Goal: Transaction & Acquisition: Obtain resource

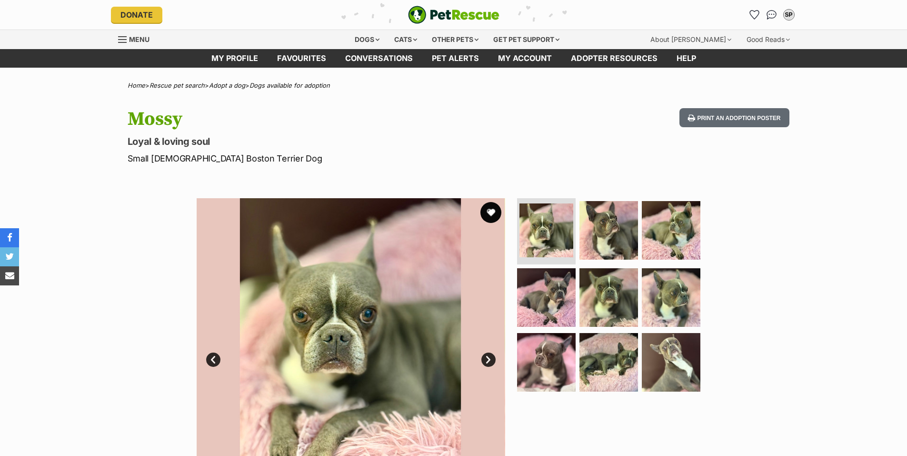
click at [489, 209] on button "favourite" at bounding box center [490, 212] width 21 height 21
click at [490, 356] on link "Next" at bounding box center [488, 359] width 14 height 14
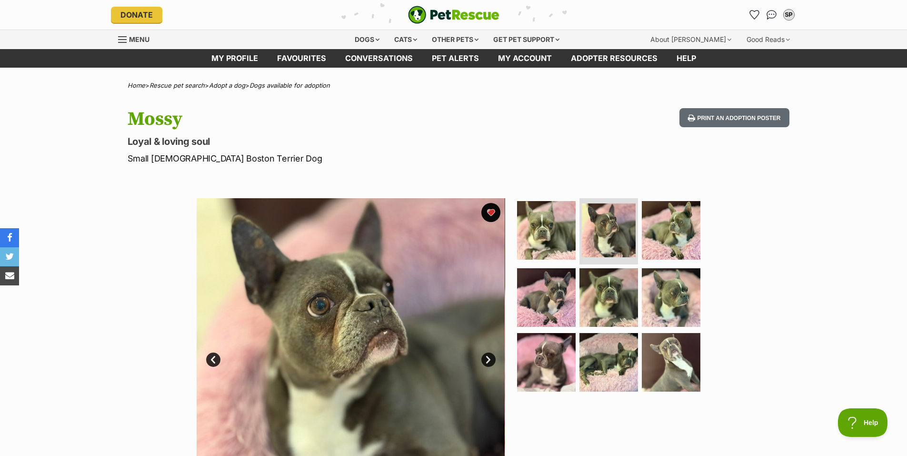
click at [490, 356] on link "Next" at bounding box center [488, 359] width 14 height 14
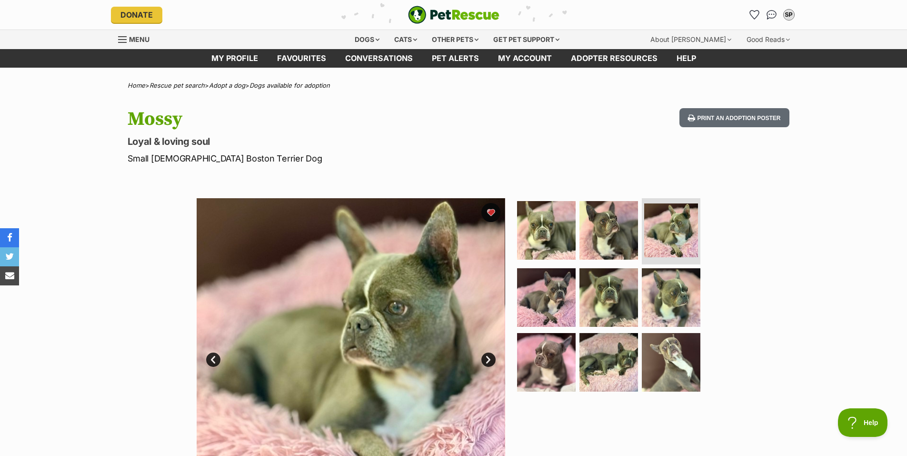
click at [490, 356] on link "Next" at bounding box center [488, 359] width 14 height 14
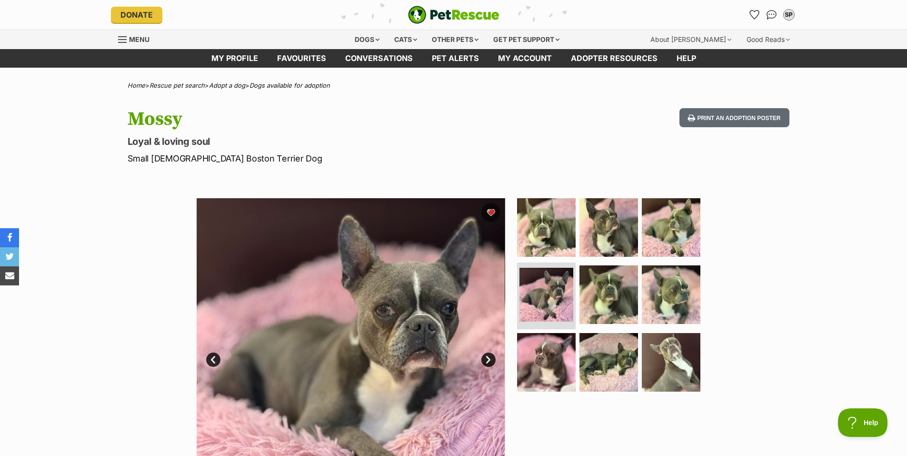
click at [490, 356] on link "Next" at bounding box center [488, 359] width 14 height 14
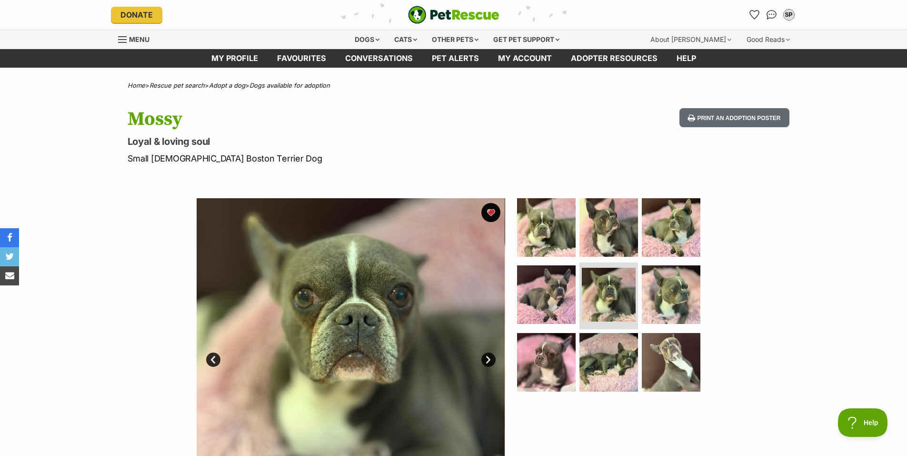
click at [487, 356] on link "Next" at bounding box center [488, 359] width 14 height 14
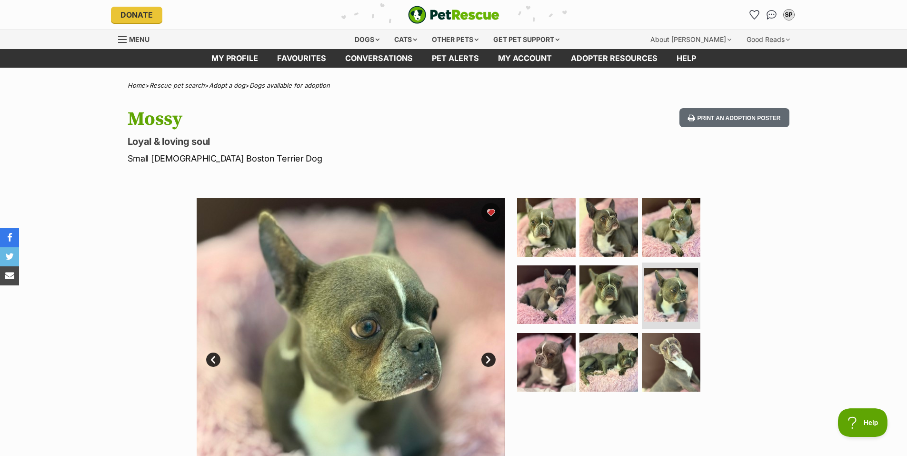
click at [487, 356] on link "Next" at bounding box center [488, 359] width 14 height 14
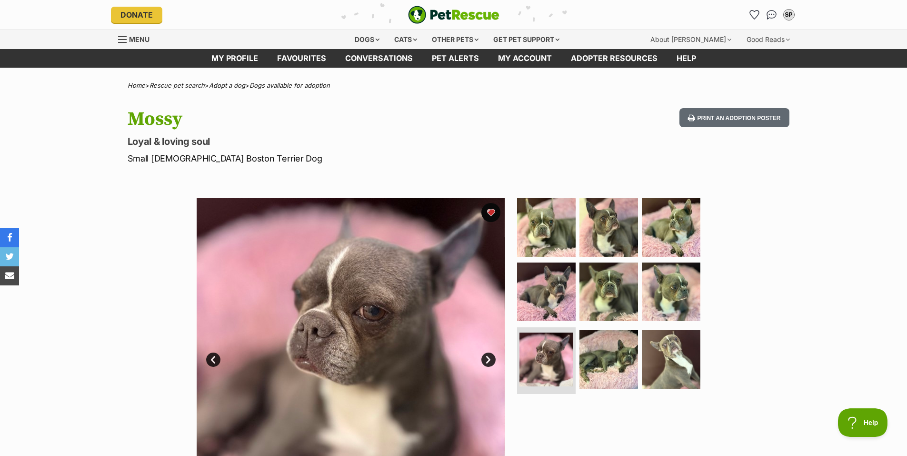
click at [487, 356] on link "Next" at bounding box center [488, 359] width 14 height 14
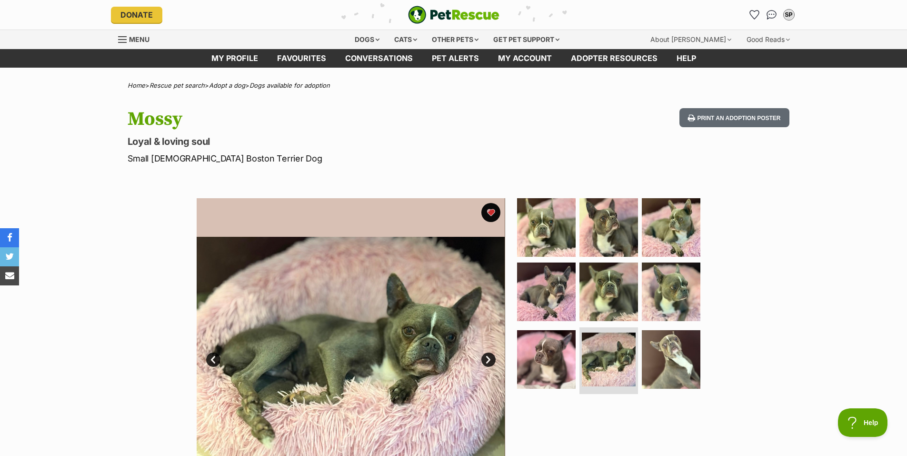
click at [487, 357] on link "Next" at bounding box center [488, 359] width 14 height 14
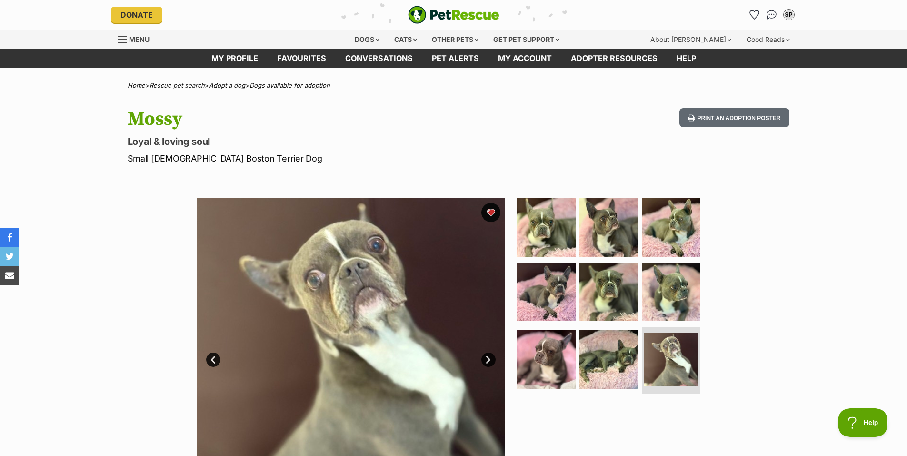
click at [487, 357] on link "Next" at bounding box center [488, 359] width 14 height 14
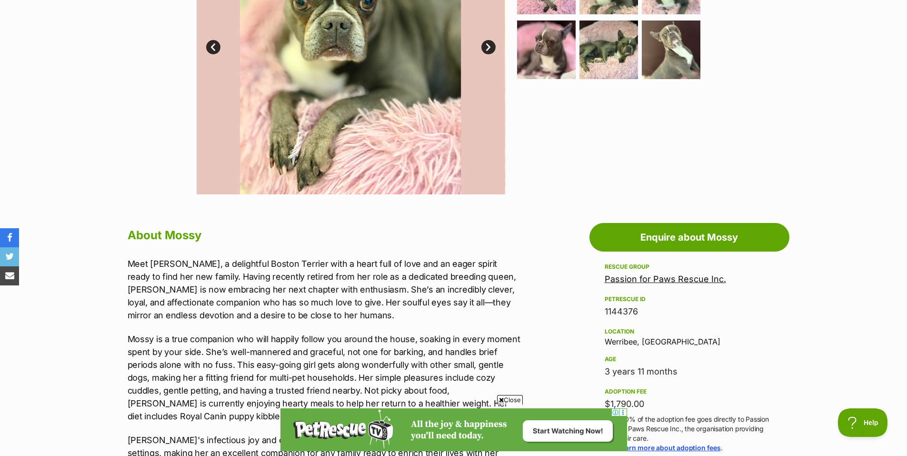
scroll to position [333, 0]
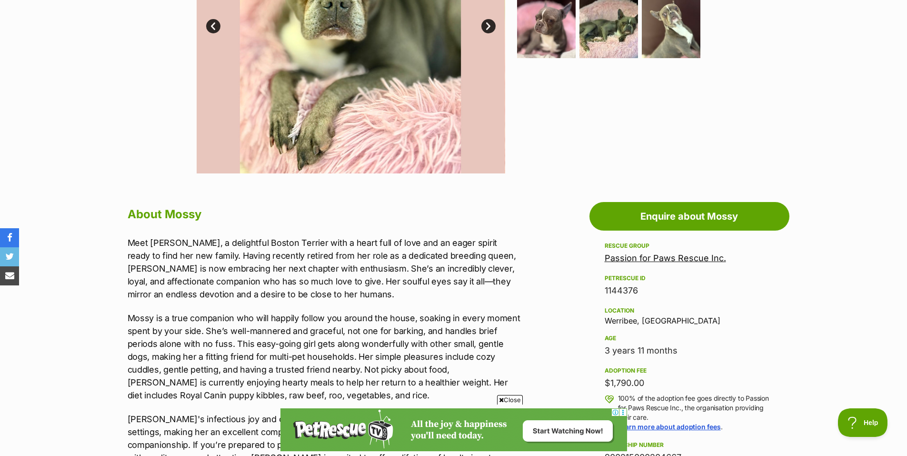
click at [513, 399] on span "Close" at bounding box center [510, 400] width 26 height 10
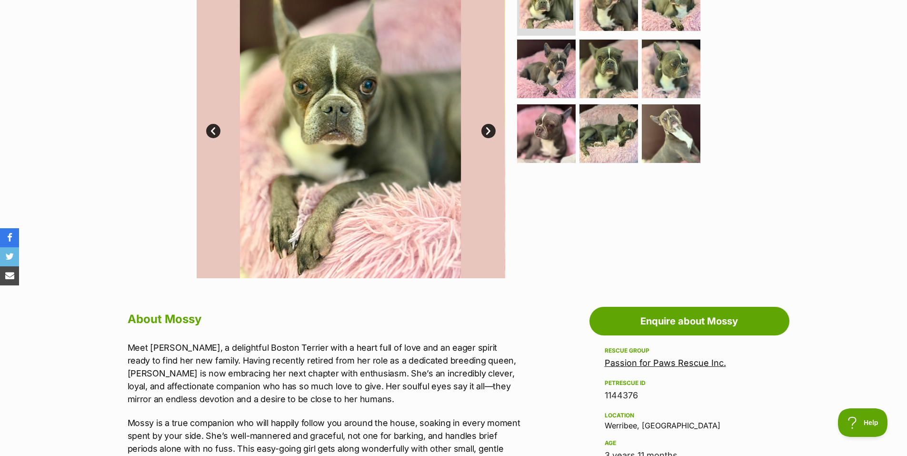
scroll to position [0, 0]
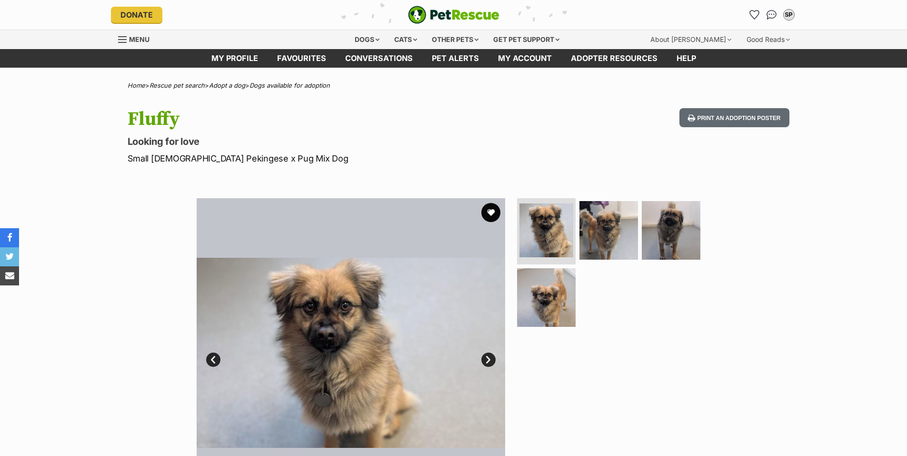
click at [491, 210] on button "favourite" at bounding box center [490, 212] width 19 height 19
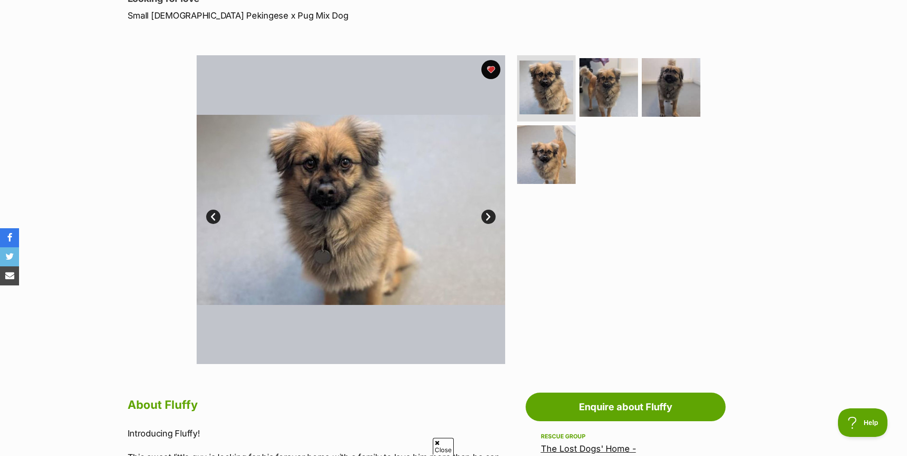
click at [488, 217] on link "Next" at bounding box center [488, 217] width 14 height 14
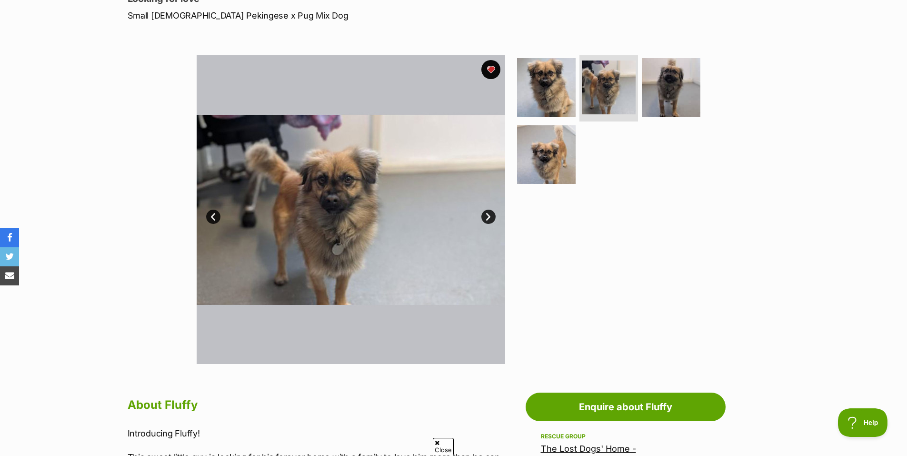
click at [488, 217] on link "Next" at bounding box center [488, 217] width 14 height 14
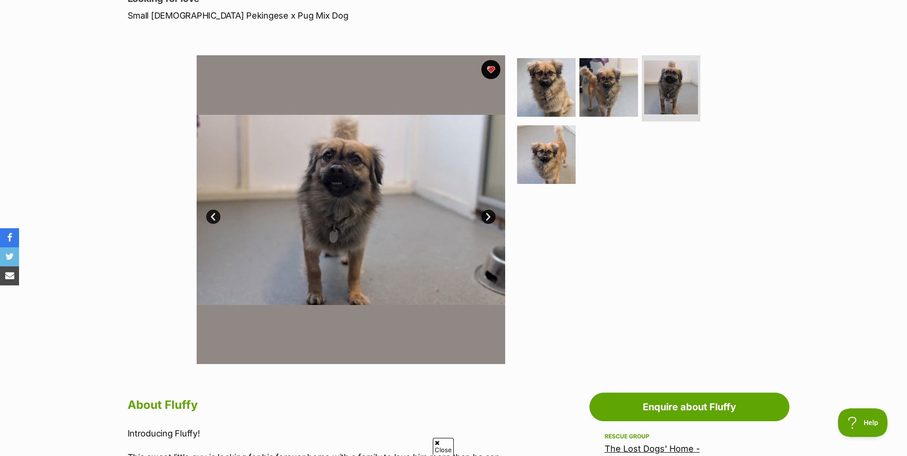
click at [488, 217] on link "Next" at bounding box center [488, 217] width 14 height 14
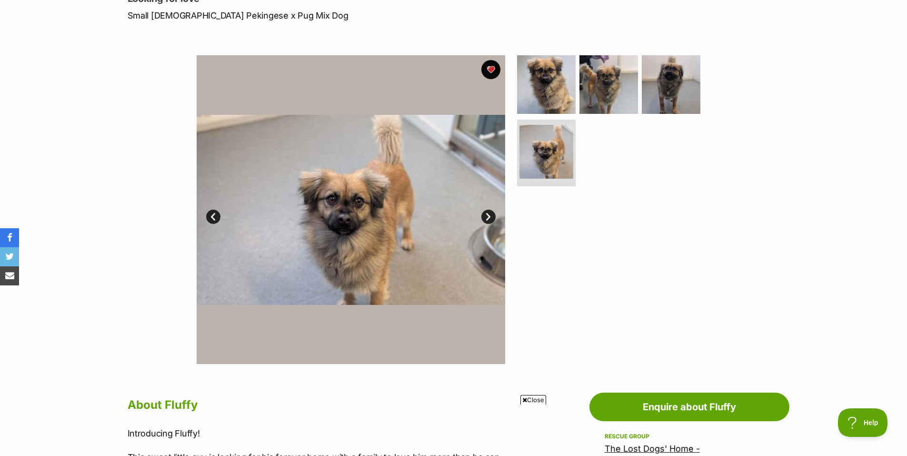
click at [488, 217] on link "Next" at bounding box center [488, 217] width 14 height 14
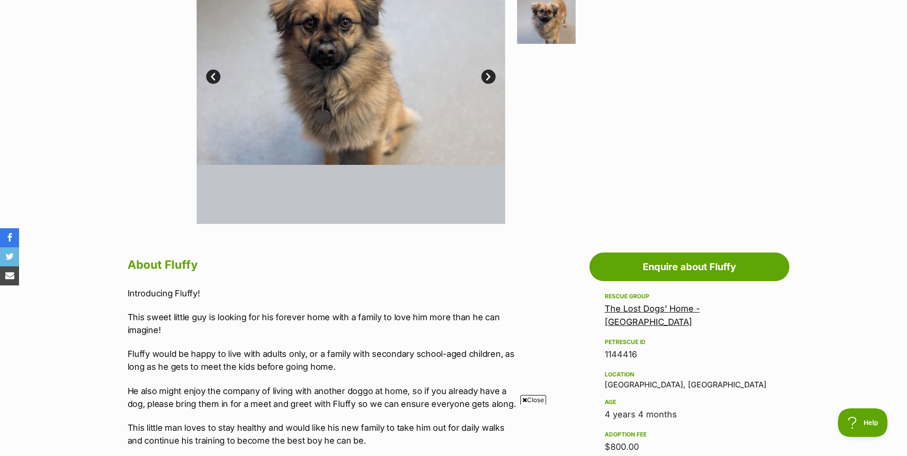
scroll to position [286, 0]
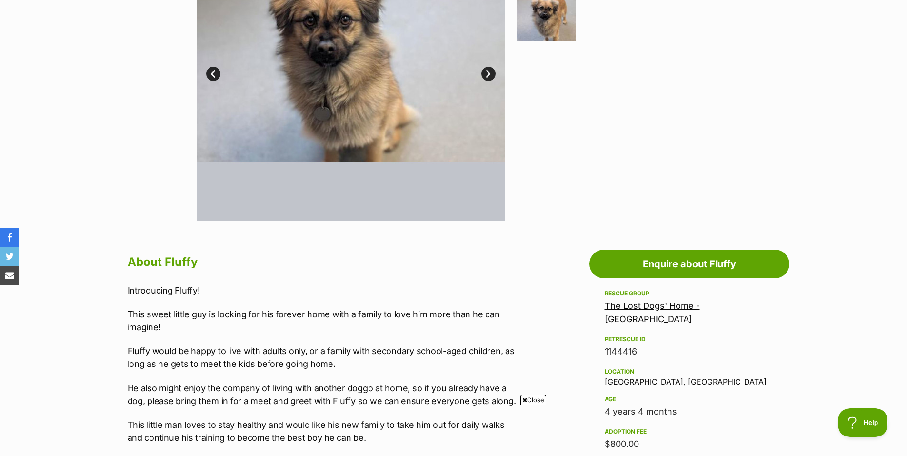
click at [536, 397] on span "Close" at bounding box center [533, 400] width 26 height 10
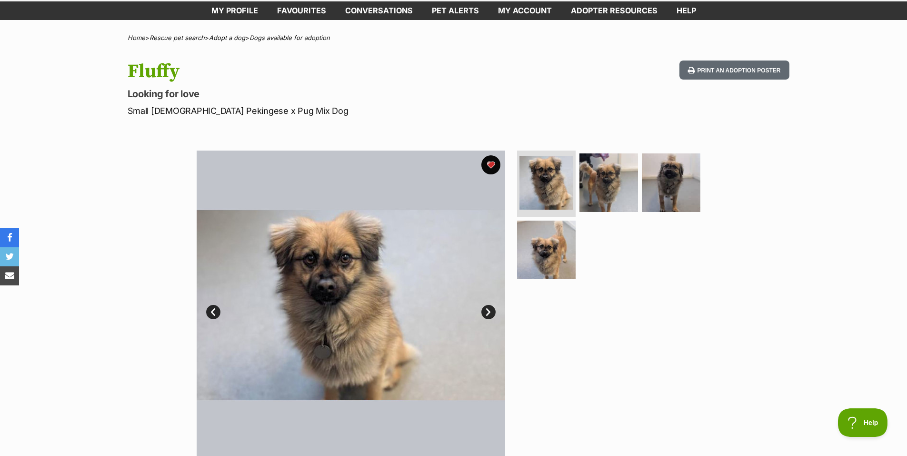
scroll to position [0, 0]
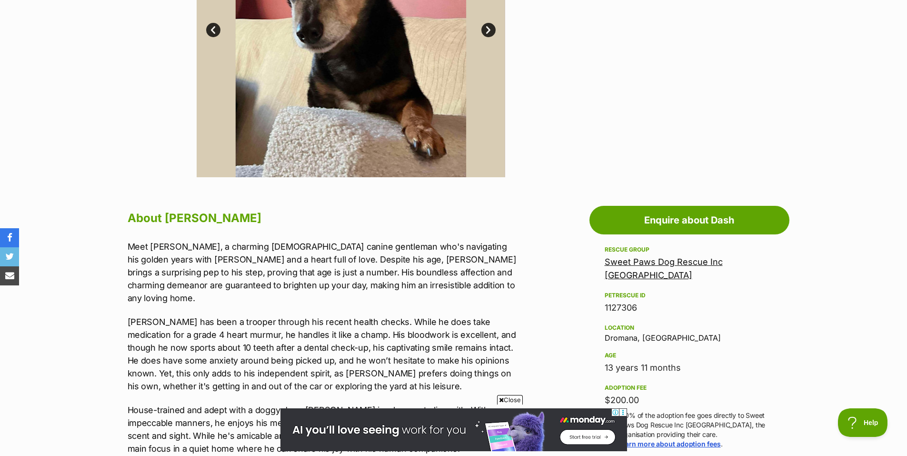
scroll to position [333, 0]
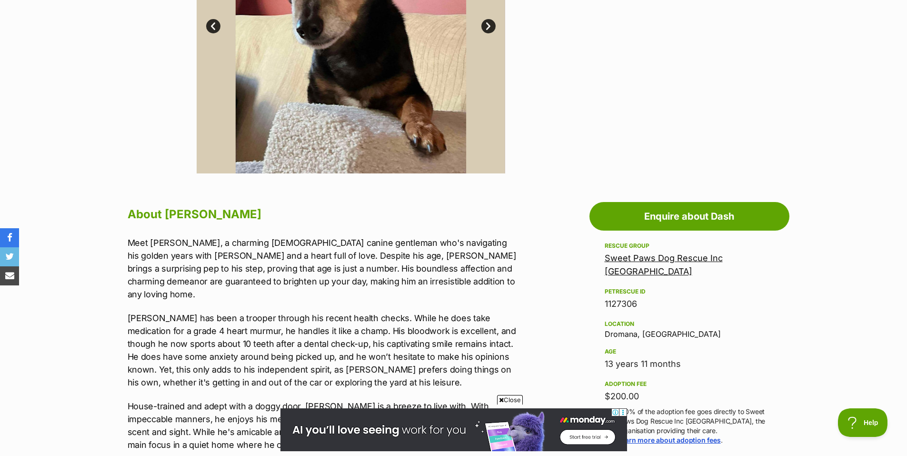
click at [512, 400] on span "Close" at bounding box center [510, 400] width 26 height 10
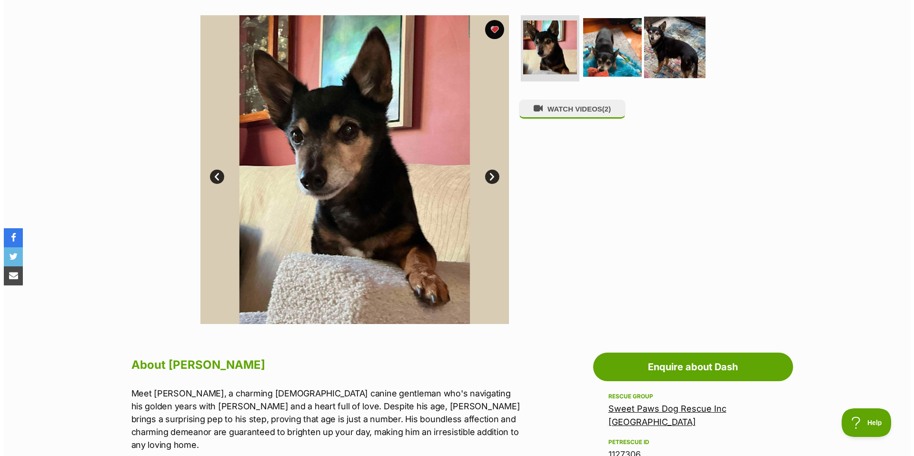
scroll to position [95, 0]
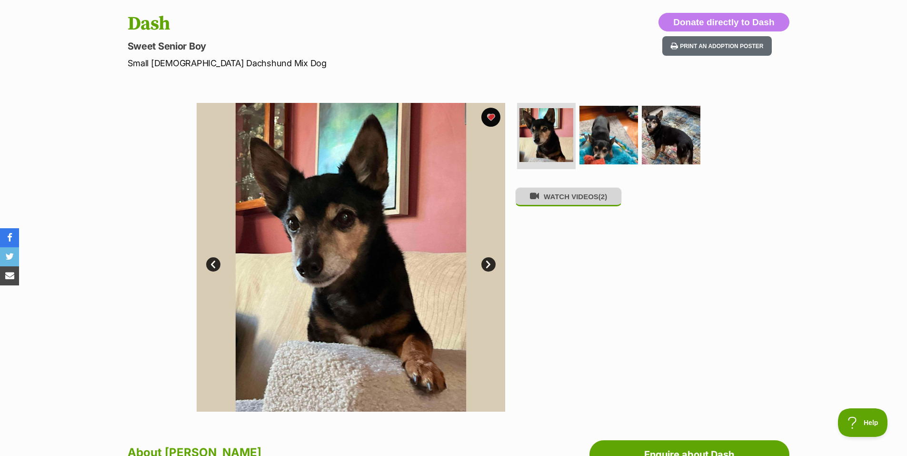
click at [573, 200] on button "WATCH VIDEOS (2)" at bounding box center [568, 196] width 107 height 19
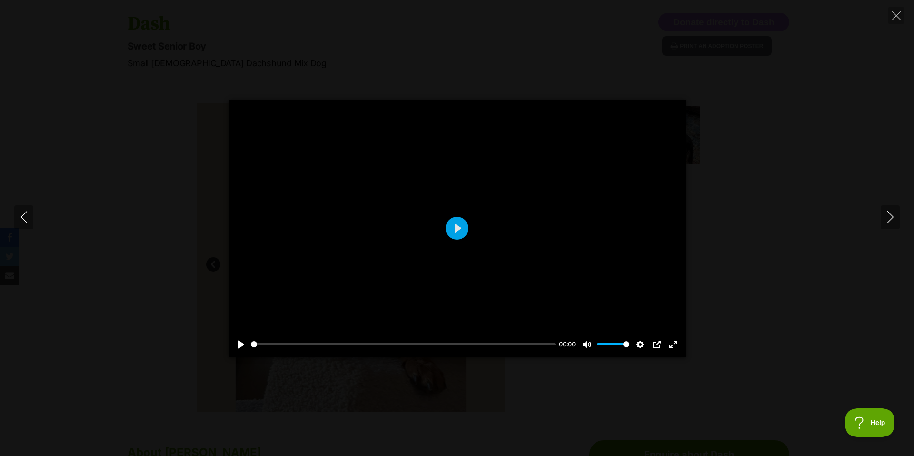
scroll to position [0, 0]
type input "100"
click at [886, 218] on icon "Next" at bounding box center [891, 217] width 12 height 12
type input "100"
click at [896, 14] on icon "Close" at bounding box center [896, 15] width 9 height 9
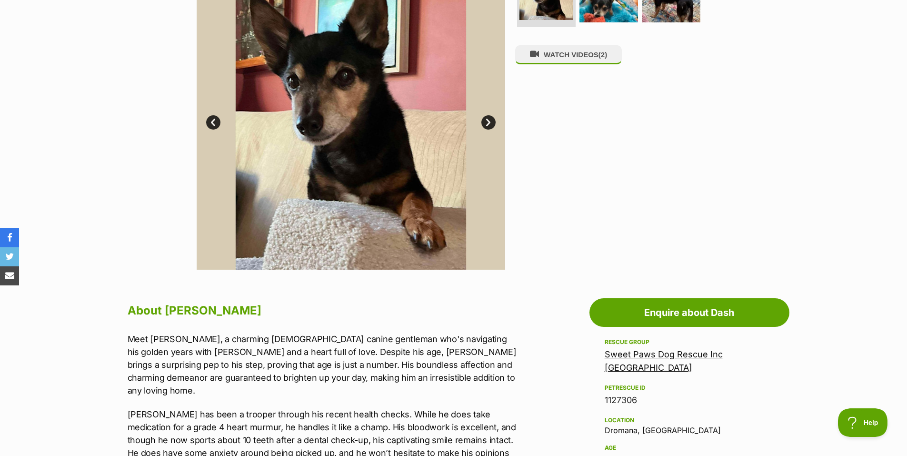
scroll to position [95, 0]
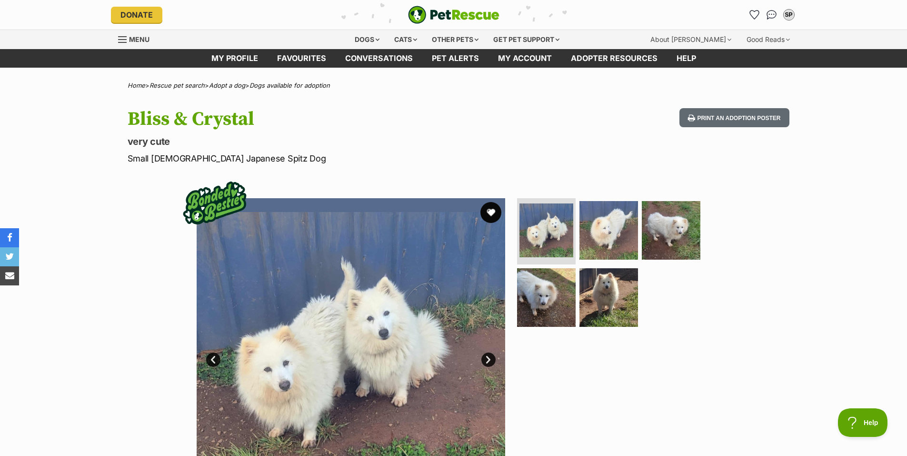
click at [489, 212] on button "favourite" at bounding box center [490, 212] width 21 height 21
click at [488, 357] on link "Next" at bounding box center [488, 359] width 14 height 14
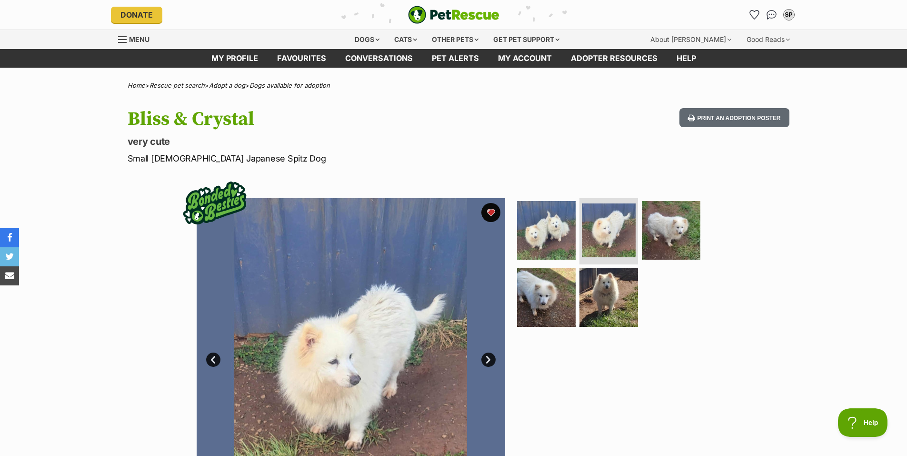
click at [488, 357] on link "Next" at bounding box center [488, 359] width 14 height 14
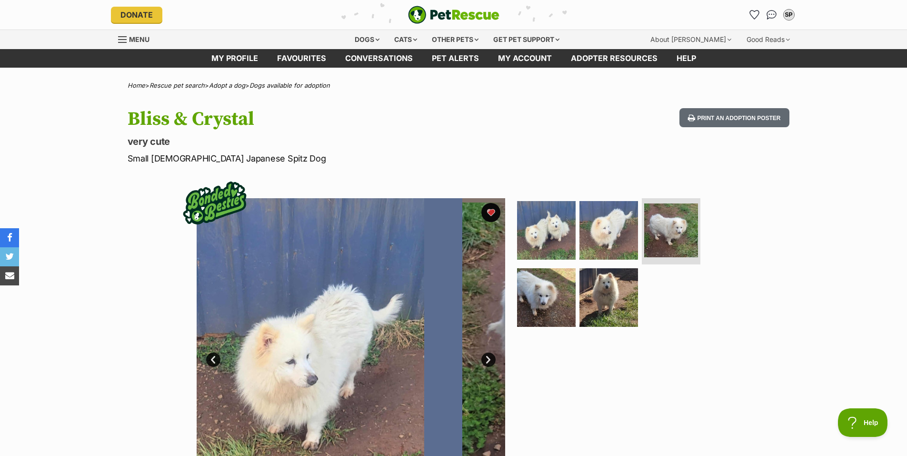
click at [488, 357] on link "Next" at bounding box center [488, 359] width 14 height 14
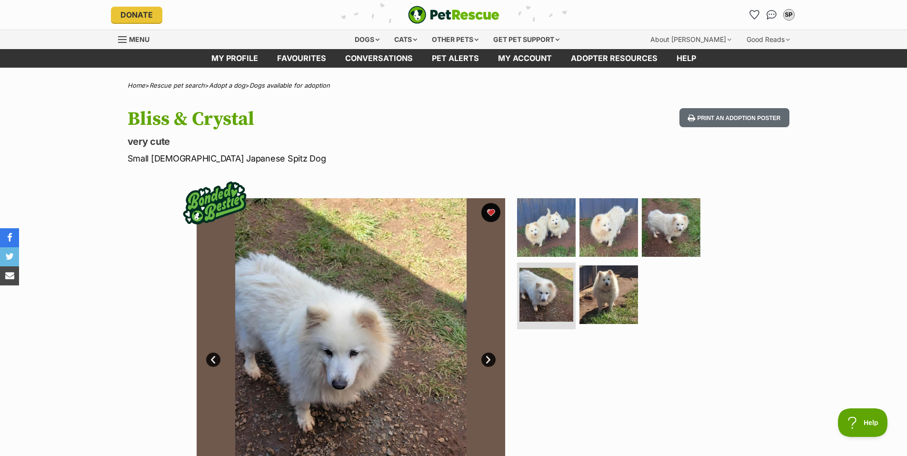
click at [488, 357] on link "Next" at bounding box center [488, 359] width 14 height 14
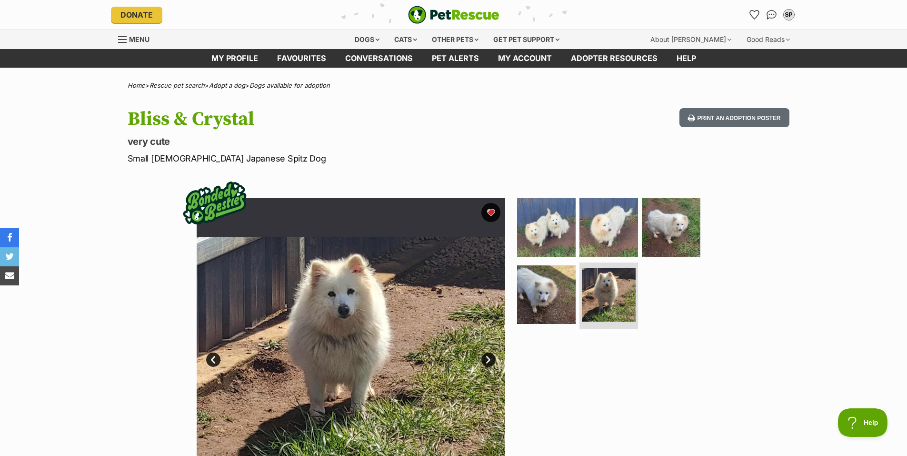
click at [488, 358] on link "Next" at bounding box center [488, 359] width 14 height 14
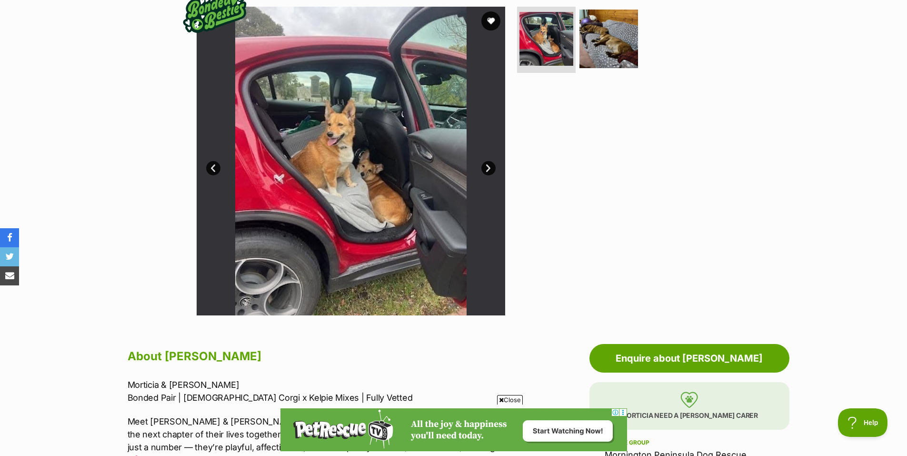
scroll to position [48, 0]
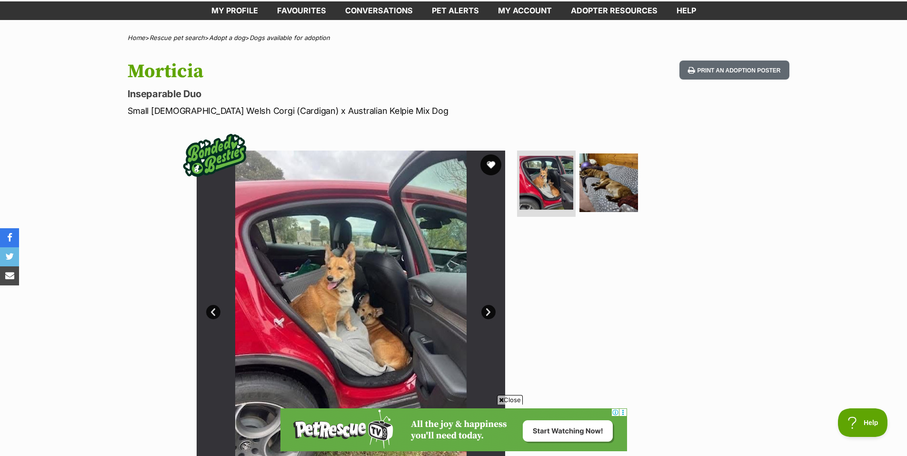
click at [490, 163] on button "favourite" at bounding box center [490, 164] width 21 height 21
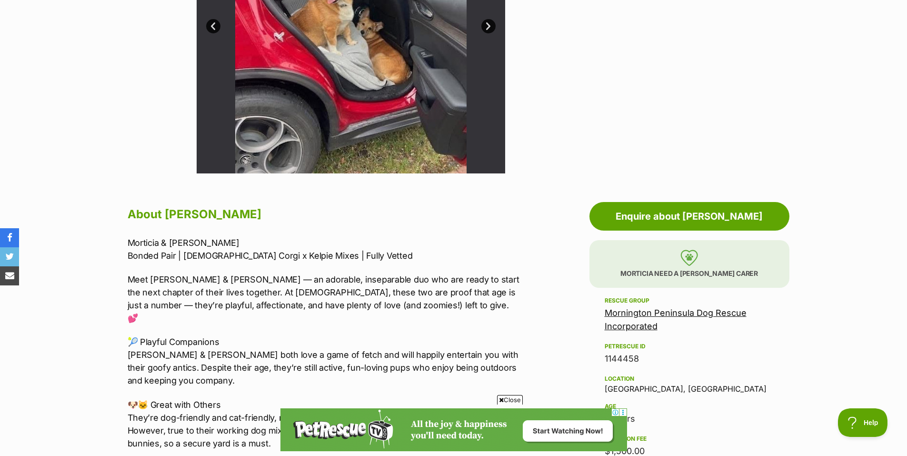
scroll to position [143, 0]
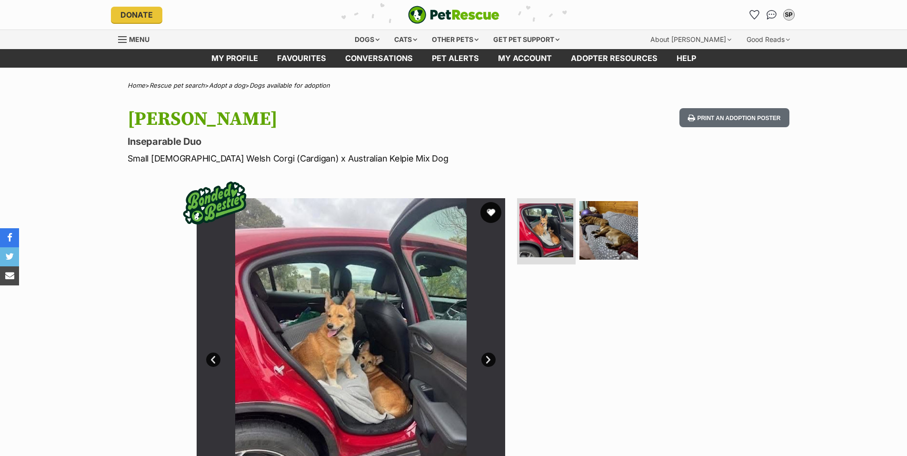
click at [491, 212] on button "favourite" at bounding box center [490, 212] width 21 height 21
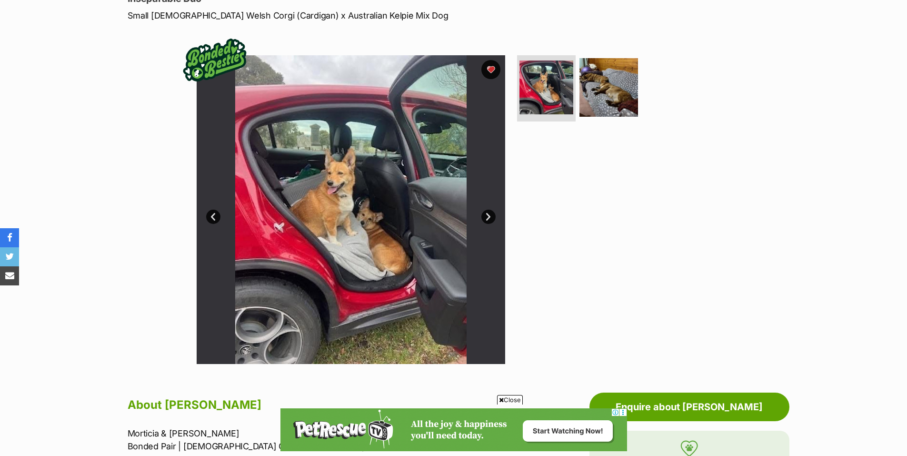
click at [485, 216] on link "Next" at bounding box center [488, 217] width 14 height 14
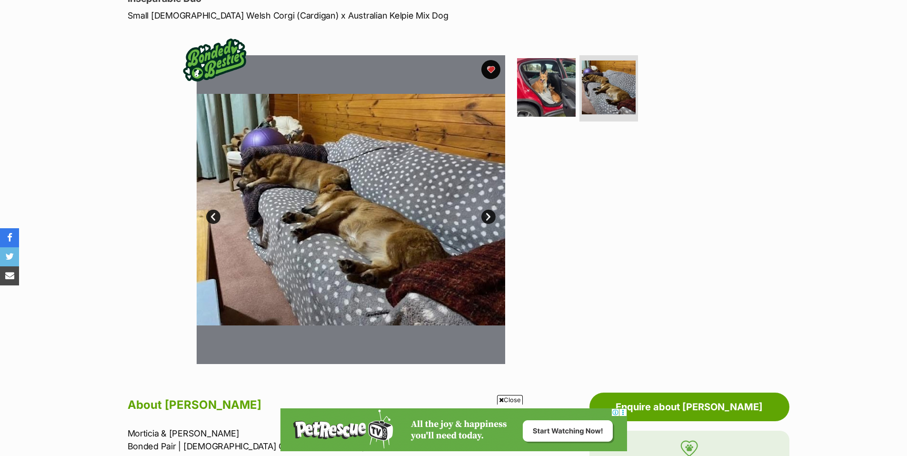
click at [487, 214] on link "Next" at bounding box center [488, 217] width 14 height 14
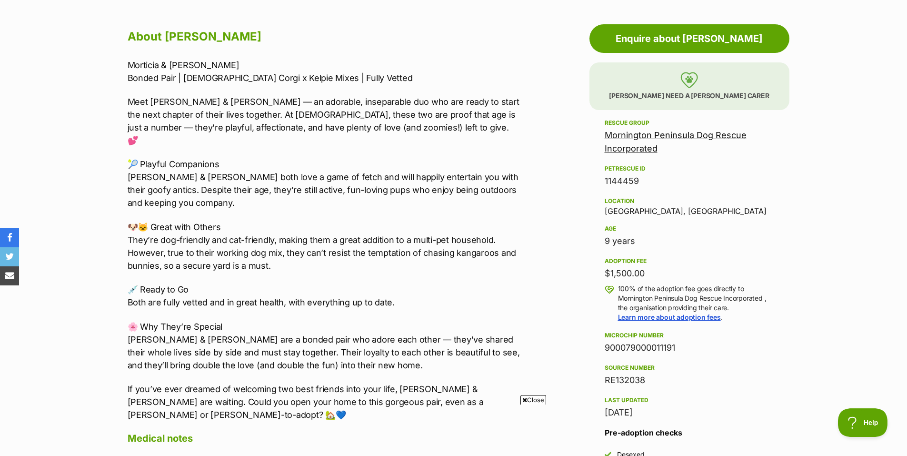
scroll to position [619, 0]
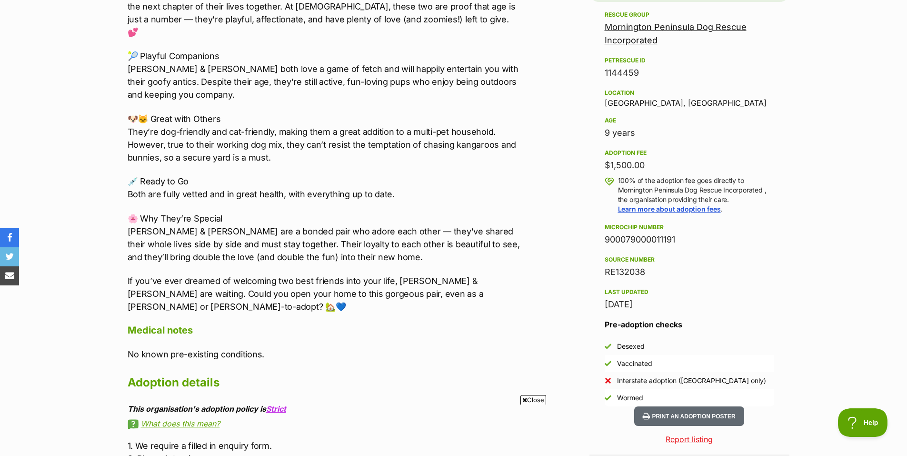
click at [537, 400] on span "Close" at bounding box center [533, 400] width 26 height 10
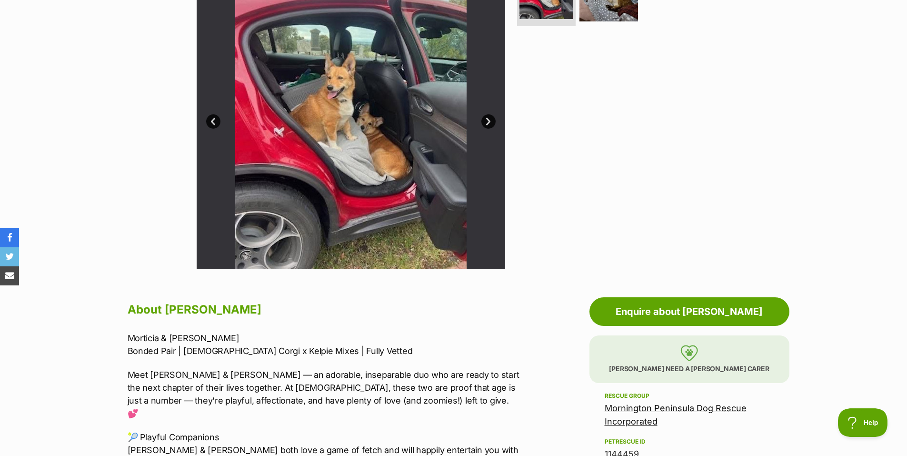
scroll to position [48, 0]
